Goal: Navigation & Orientation: Understand site structure

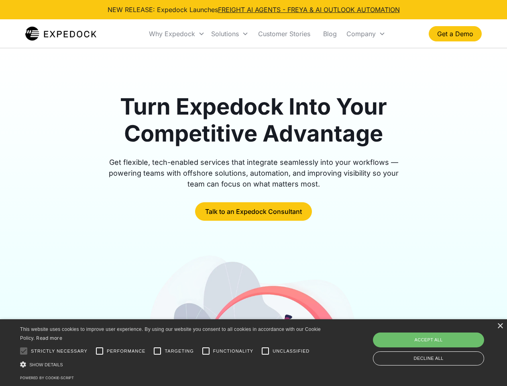
click at [177, 34] on div "Why Expedock" at bounding box center [172, 34] width 46 height 8
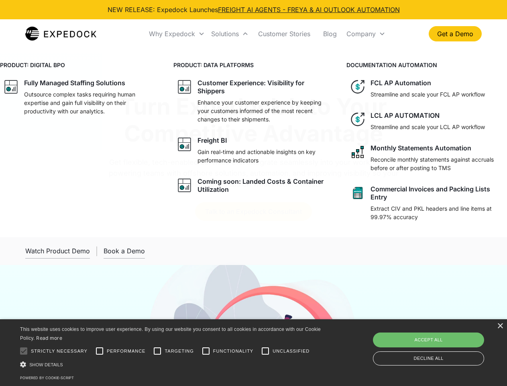
click at [230, 34] on div "Solutions" at bounding box center [225, 34] width 28 height 8
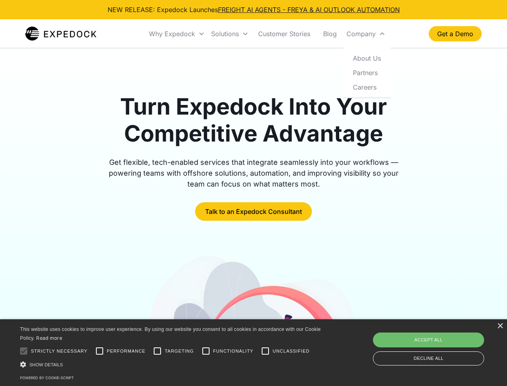
click at [366, 34] on div "Company" at bounding box center [361, 34] width 29 height 8
click at [24, 351] on div at bounding box center [24, 351] width 16 height 16
click at [100, 351] on input "Performance" at bounding box center [100, 351] width 16 height 16
checkbox input "true"
click at [157, 351] on input "Targeting" at bounding box center [157, 351] width 16 height 16
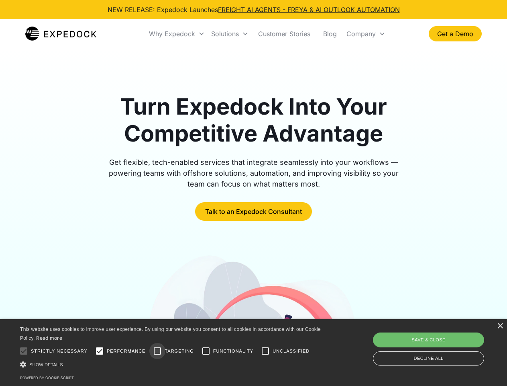
checkbox input "true"
click at [206, 351] on input "Functionality" at bounding box center [206, 351] width 16 height 16
checkbox input "true"
click at [265, 351] on input "Unclassified" at bounding box center [265, 351] width 16 height 16
checkbox input "true"
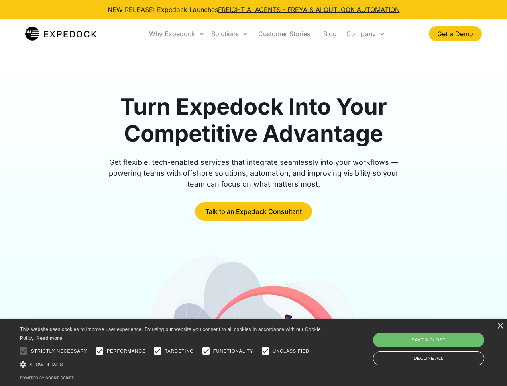
click at [172, 364] on div "Show details Hide details" at bounding box center [172, 364] width 304 height 8
